Goal: Transaction & Acquisition: Download file/media

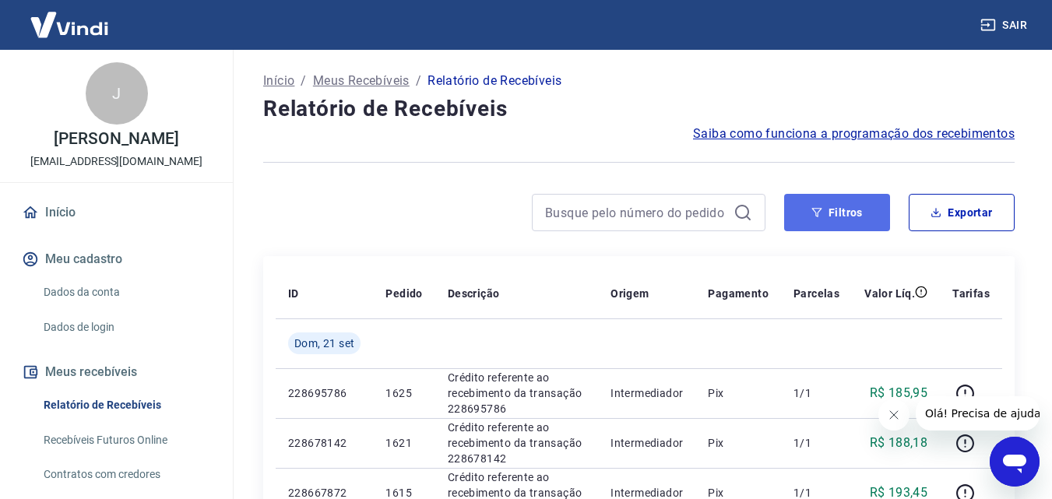
drag, startPoint x: 862, startPoint y: 216, endPoint x: 862, endPoint y: 225, distance: 9.3
click at [862, 215] on button "Filtros" at bounding box center [837, 212] width 106 height 37
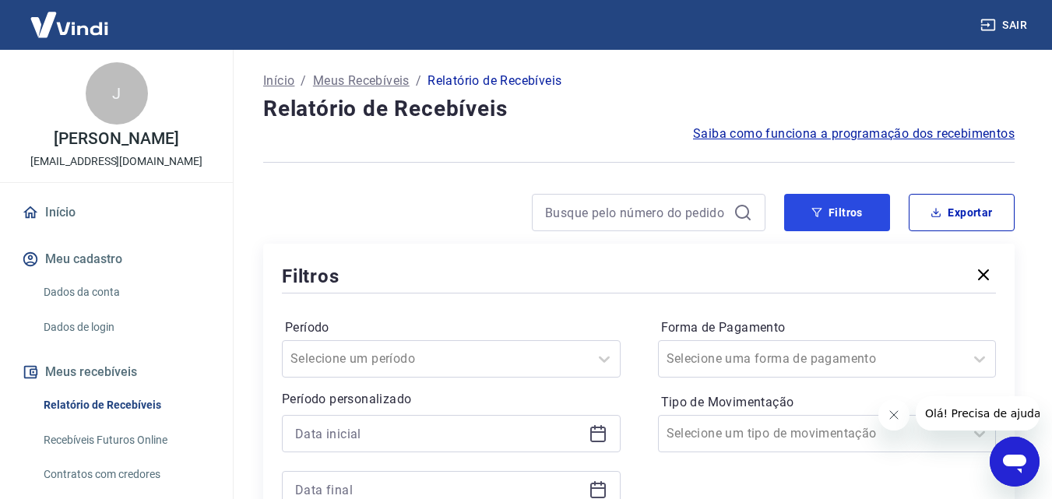
scroll to position [156, 0]
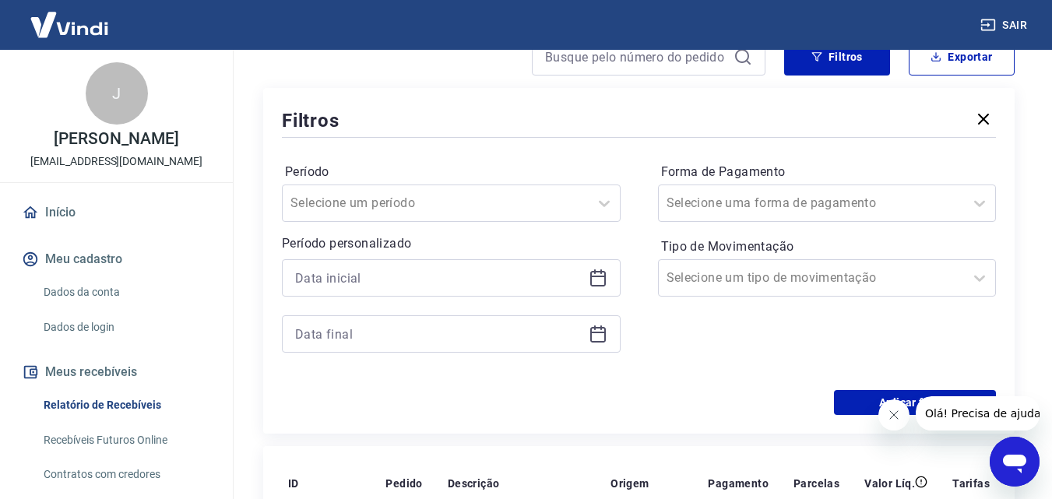
click at [595, 275] on icon at bounding box center [598, 278] width 19 height 19
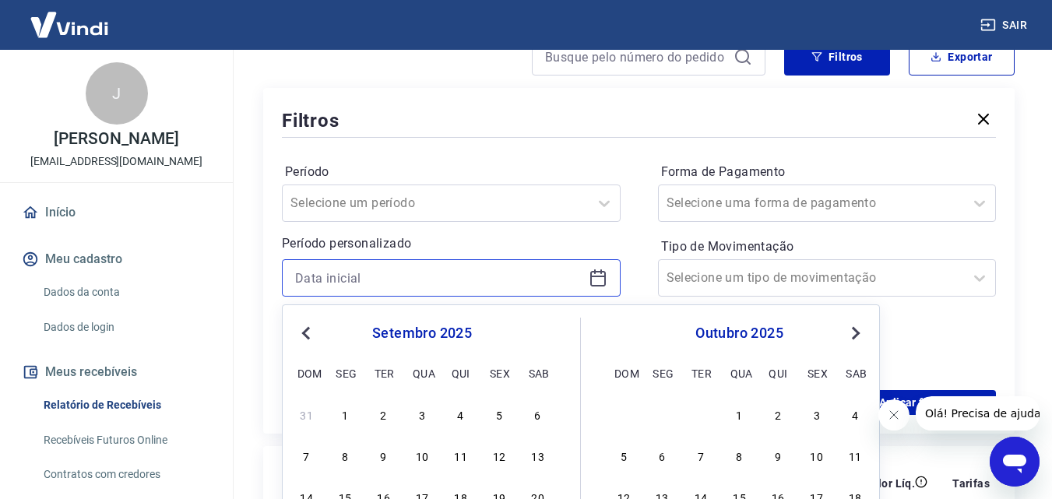
scroll to position [311, 0]
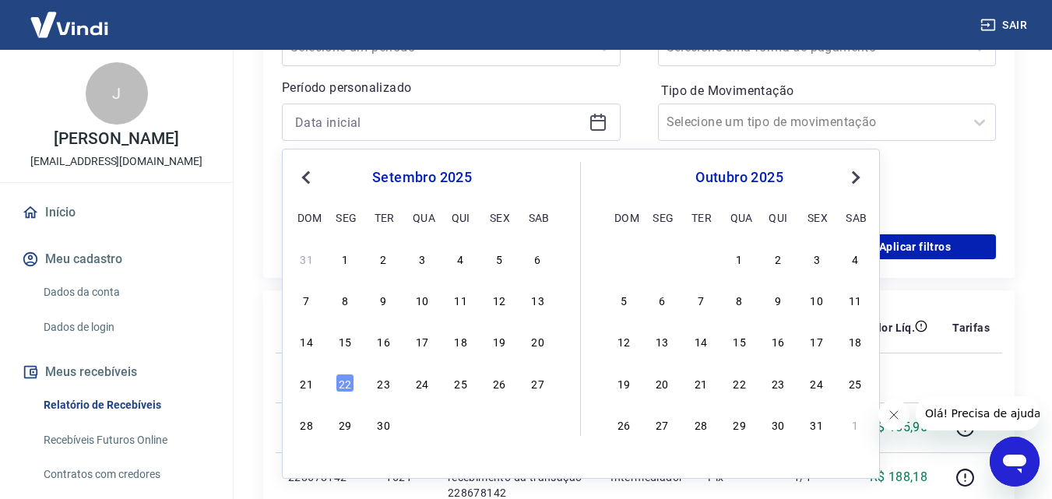
click at [308, 179] on span "Previous Month" at bounding box center [308, 177] width 0 height 18
click at [487, 265] on div "27 28 29 30 31 1 2" at bounding box center [422, 258] width 254 height 23
click at [495, 260] on div "1" at bounding box center [499, 258] width 19 height 19
type input "01/08/2025"
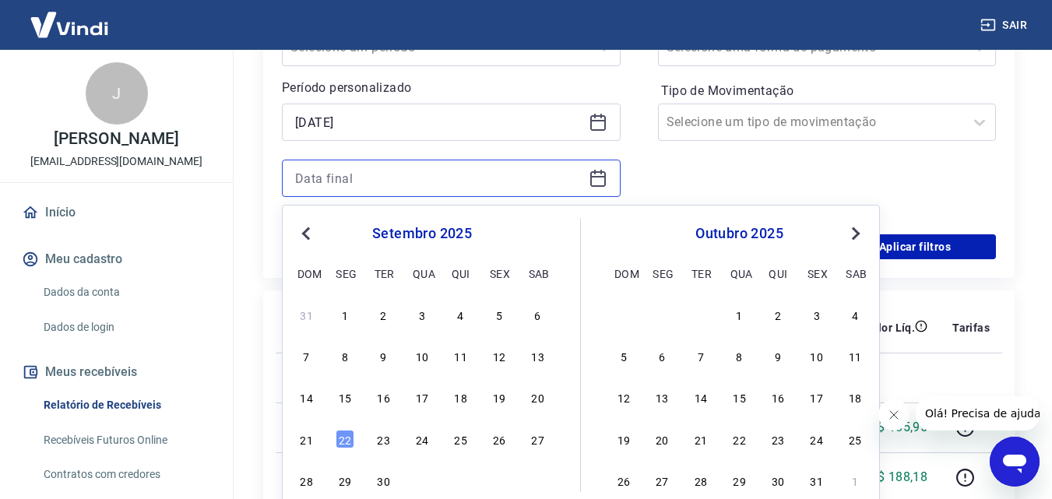
click at [536, 178] on input at bounding box center [438, 178] width 287 height 23
click at [377, 480] on div "30" at bounding box center [384, 480] width 19 height 19
type input "30/09/2025"
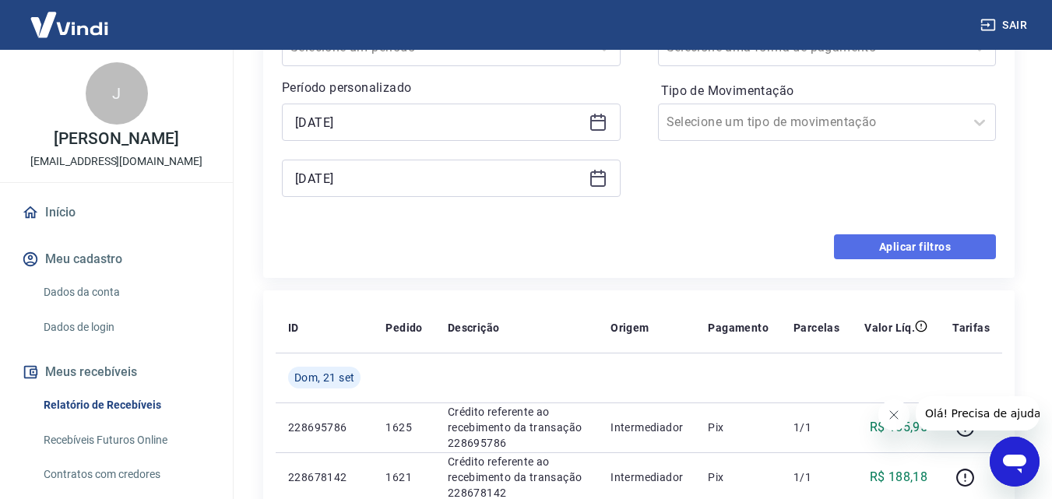
click at [955, 248] on button "Aplicar filtros" at bounding box center [915, 246] width 162 height 25
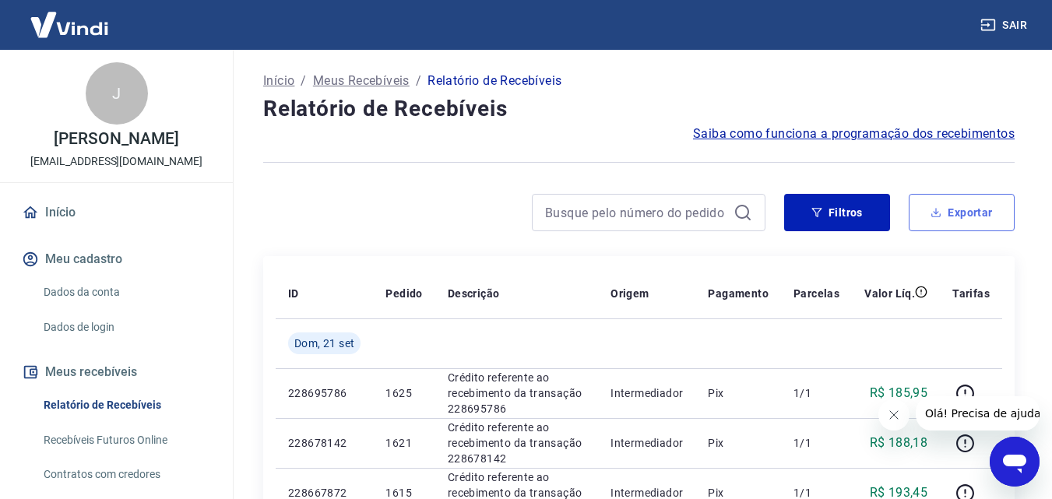
click at [955, 223] on button "Exportar" at bounding box center [962, 212] width 106 height 37
type input "01/08/2025"
type input "30/09/2025"
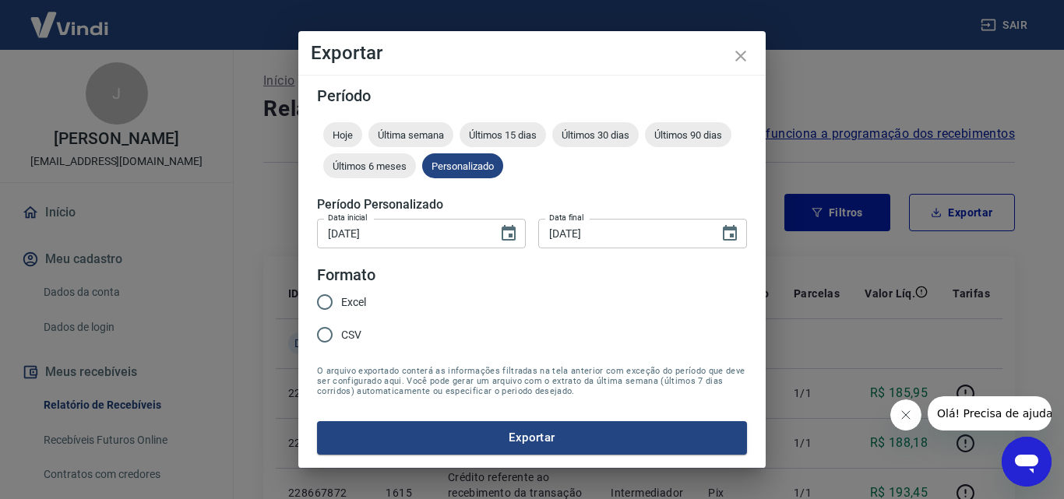
click at [357, 304] on span "Excel" at bounding box center [353, 302] width 25 height 16
click at [341, 304] on input "Excel" at bounding box center [324, 302] width 33 height 33
radio input "true"
click at [463, 427] on button "Exportar" at bounding box center [532, 437] width 430 height 33
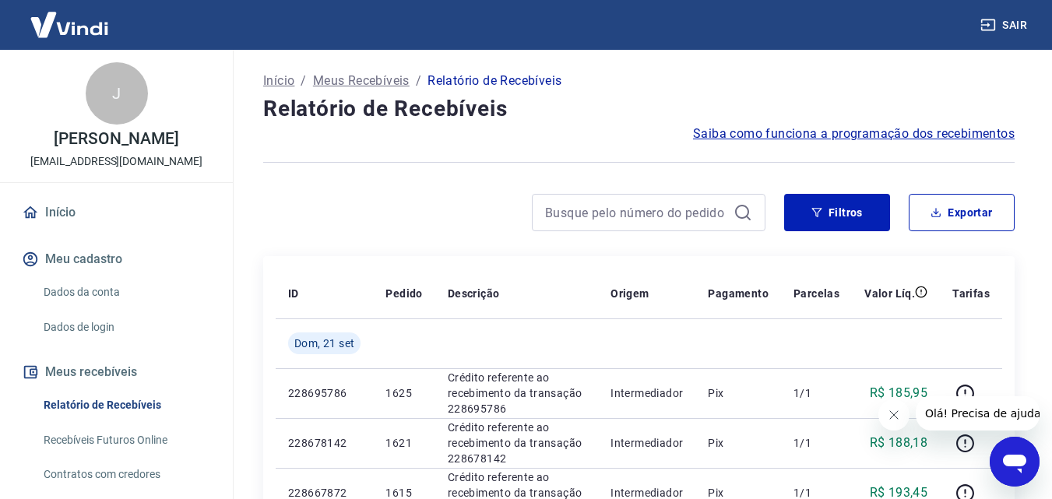
click at [460, 3] on div "Sair" at bounding box center [526, 25] width 1052 height 50
